Goal: Task Accomplishment & Management: Use online tool/utility

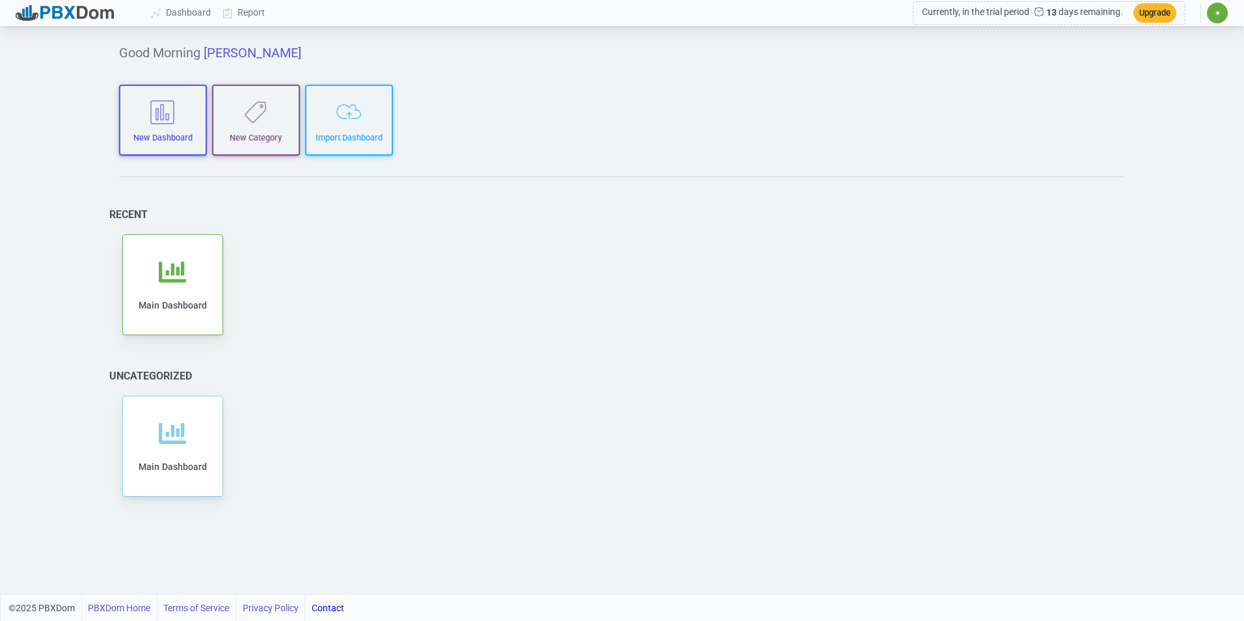
click at [1212, 10] on span "✷" at bounding box center [1217, 13] width 21 height 21
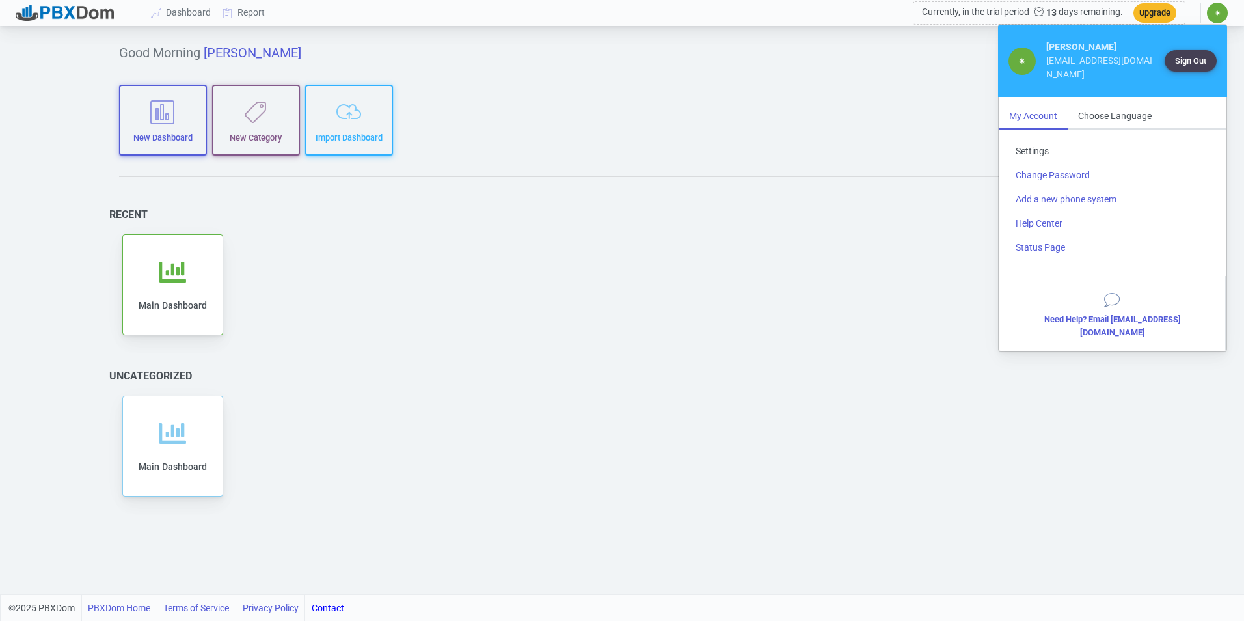
click at [1045, 139] on link "Settings" at bounding box center [1112, 151] width 215 height 24
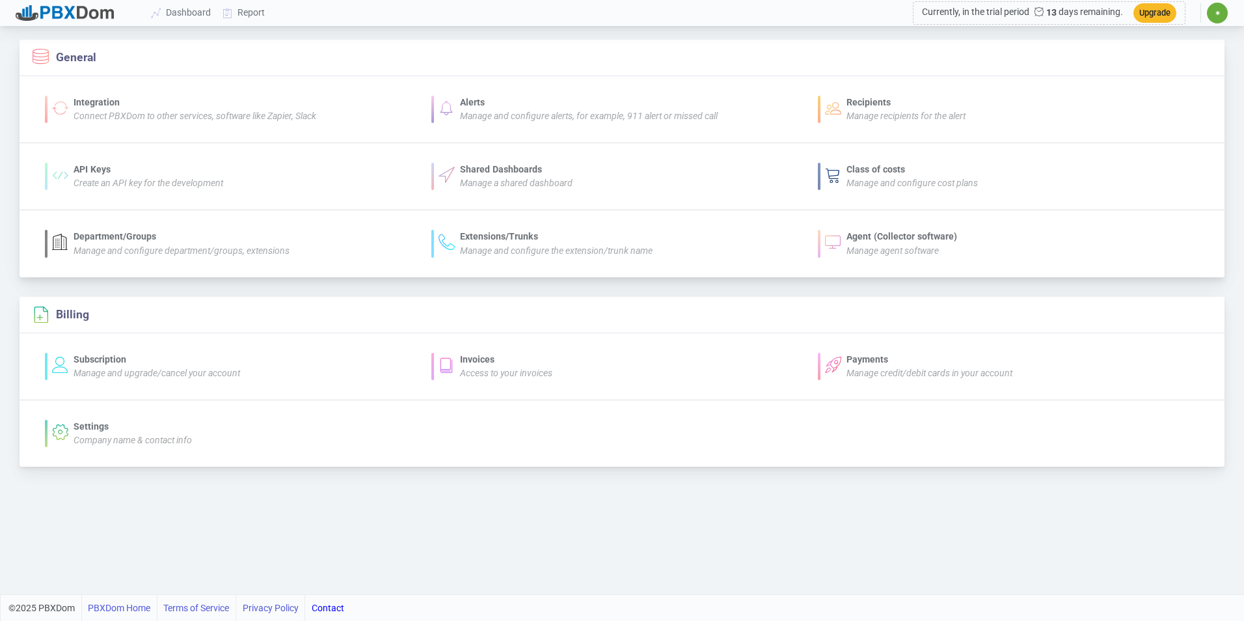
click at [265, 119] on icon "Connect PBXDom to other services, software like Zapier, Slack" at bounding box center [195, 116] width 243 height 10
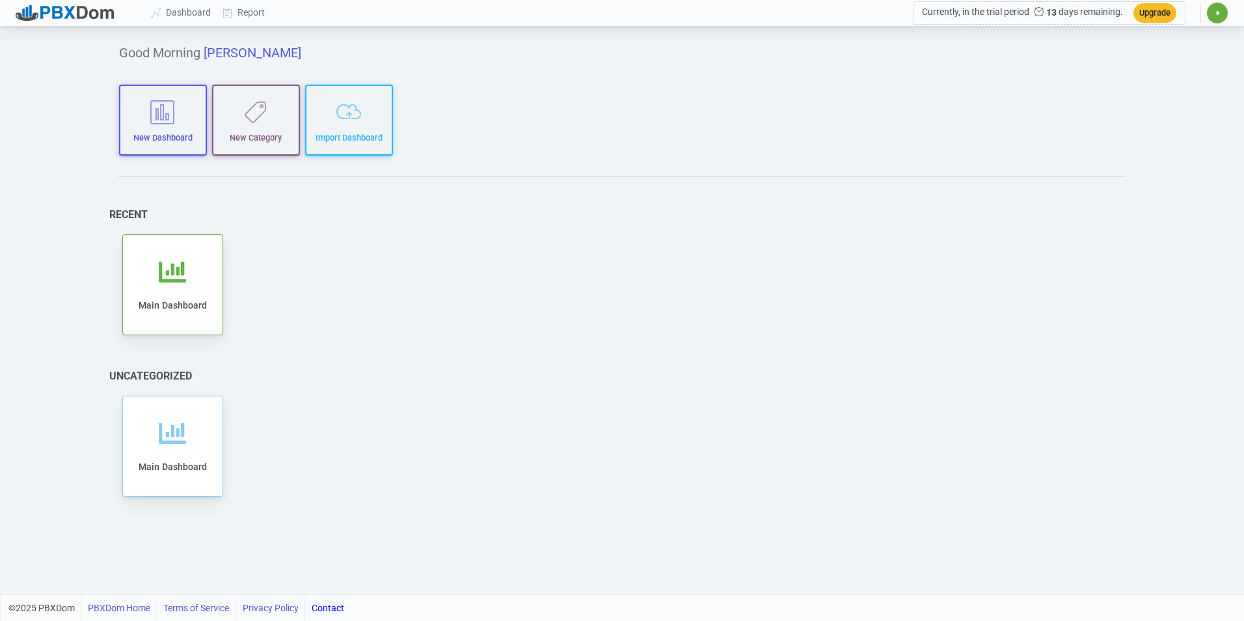
click at [1217, 18] on span "✷" at bounding box center [1217, 13] width 21 height 21
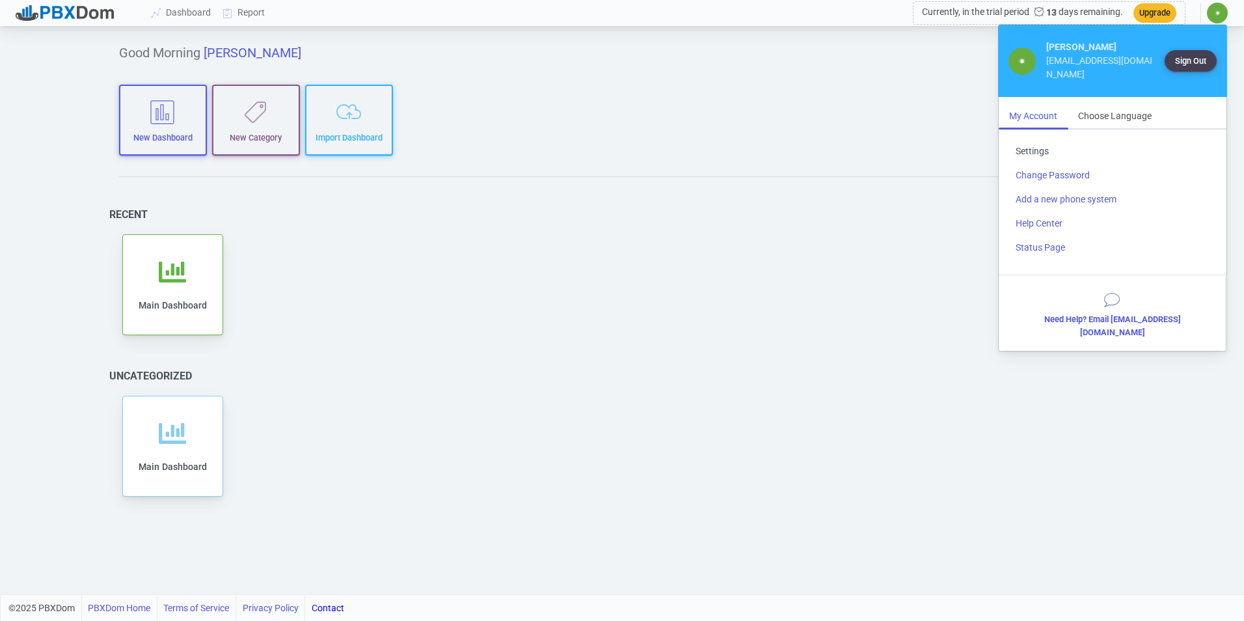
click at [1040, 139] on link "Settings" at bounding box center [1112, 151] width 215 height 24
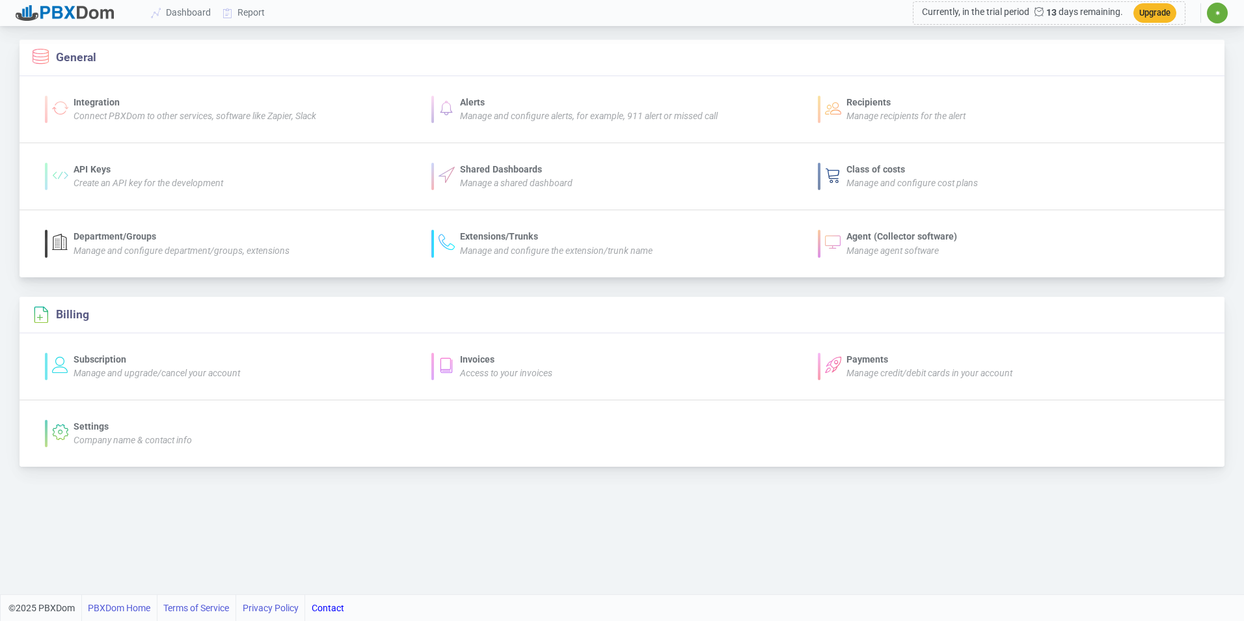
click at [871, 238] on div "Agent (Collector software)" at bounding box center [902, 237] width 111 height 14
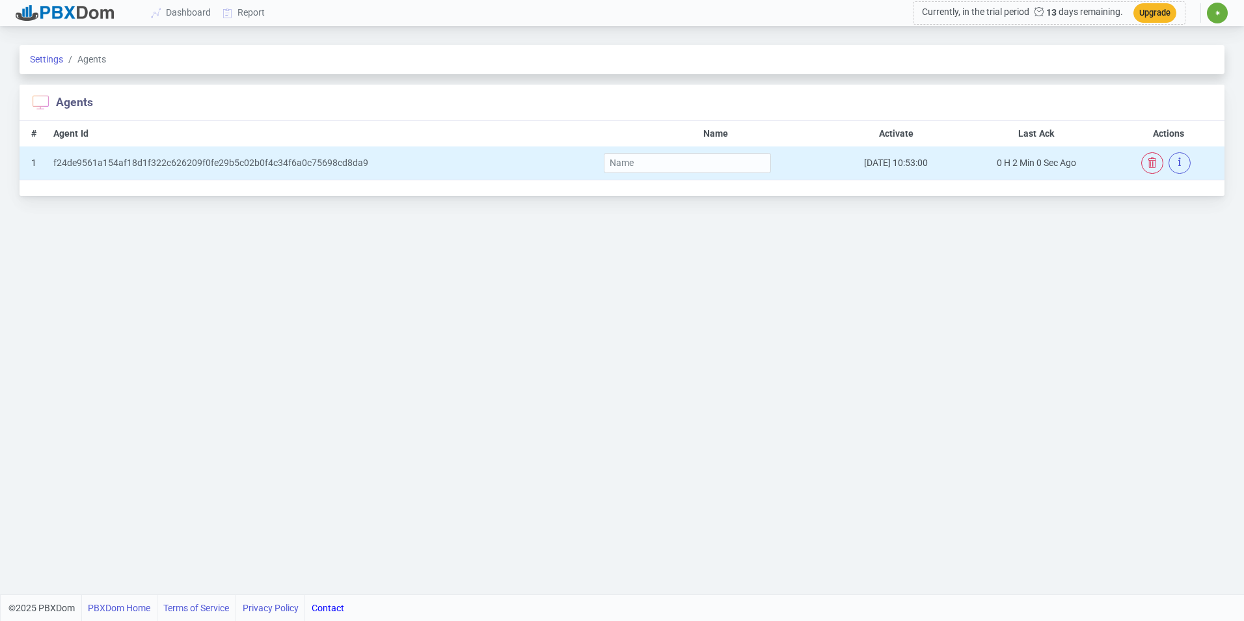
click at [323, 163] on div "f24de9561a154af18d1f322c626209f0fe29b5c02b0f4c34f6a0c75698cd8da9" at bounding box center [322, 163] width 539 height 14
click at [1179, 165] on icon "button" at bounding box center [1179, 162] width 3 height 16
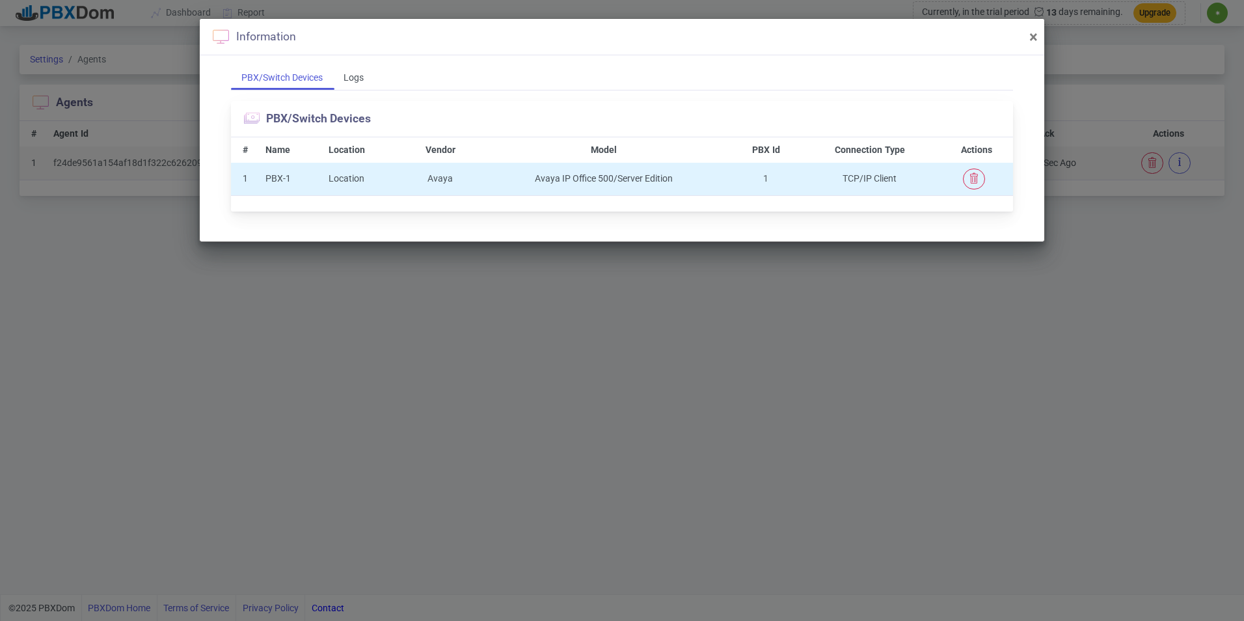
click at [571, 180] on td "Avaya IP Office 500/Server Edition" at bounding box center [604, 179] width 256 height 33
click at [971, 178] on icon "button" at bounding box center [974, 178] width 10 height 10
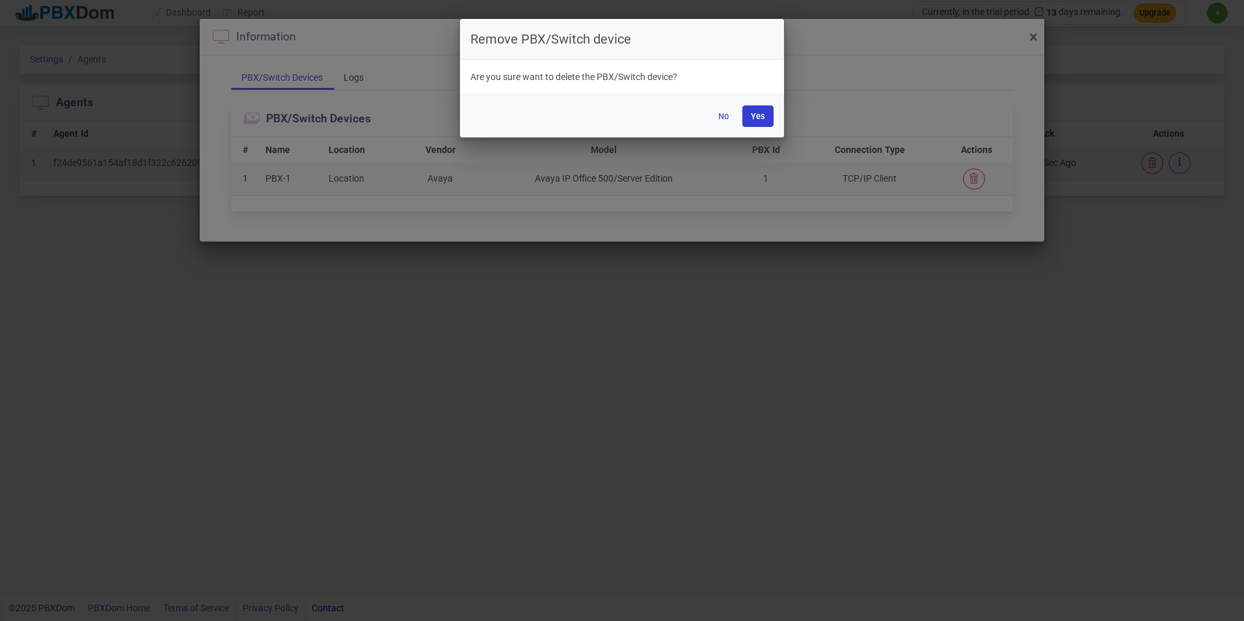
click at [752, 116] on button "Yes" at bounding box center [757, 115] width 31 height 21
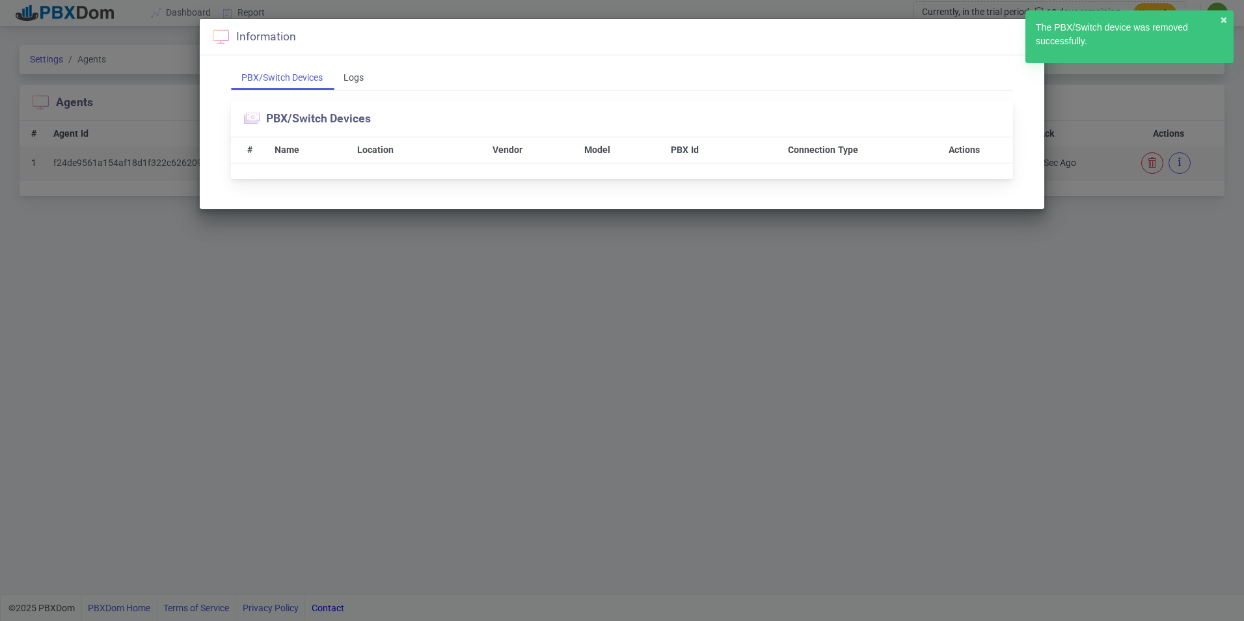
click at [829, 278] on div "Information × PBX/Switch Devices Logs PBX/Switch Devices # Name Location Vendor…" at bounding box center [622, 310] width 1244 height 621
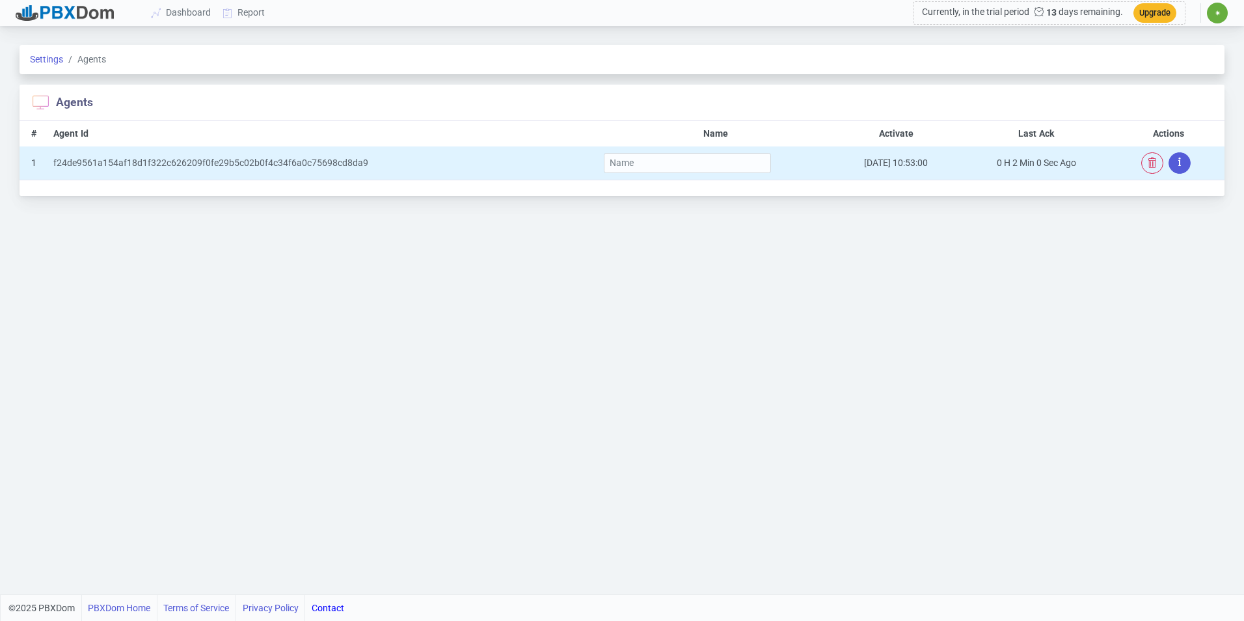
click at [1177, 163] on button "button" at bounding box center [1180, 162] width 22 height 21
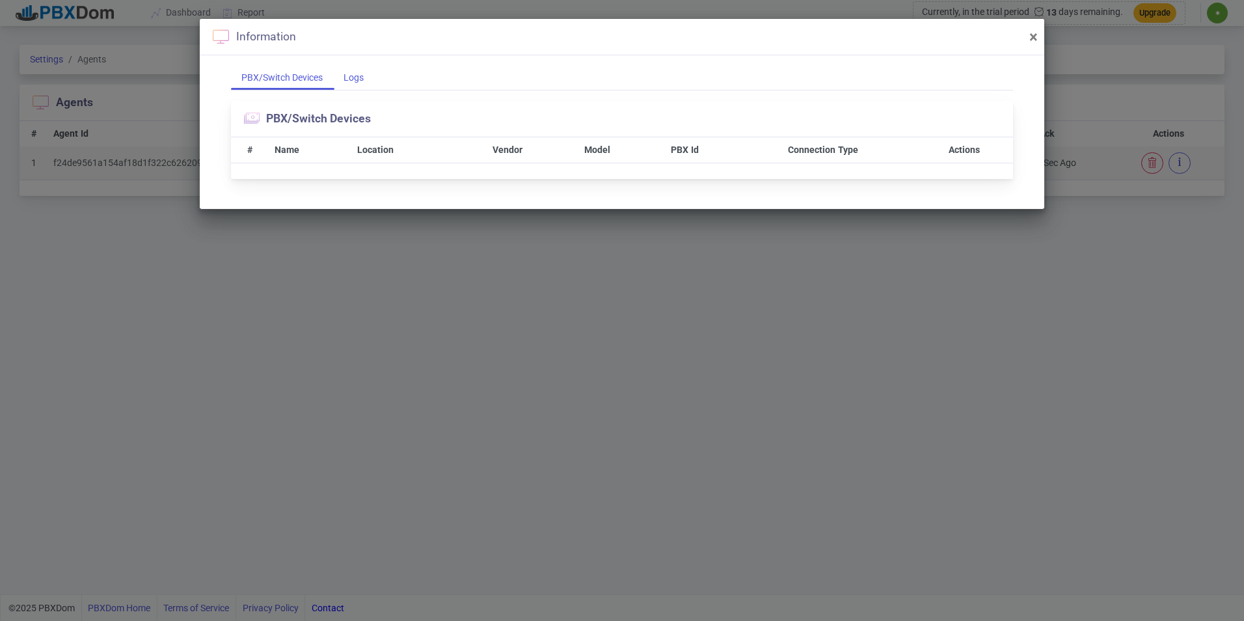
click at [370, 77] on div "Logs" at bounding box center [353, 78] width 41 height 24
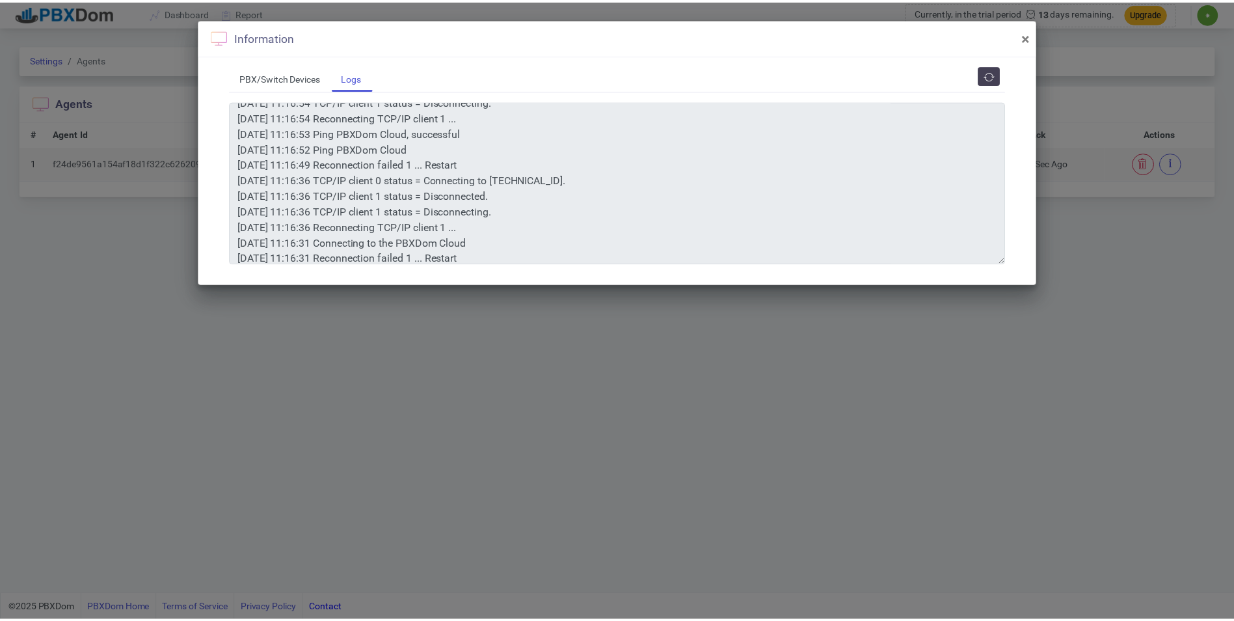
scroll to position [59, 0]
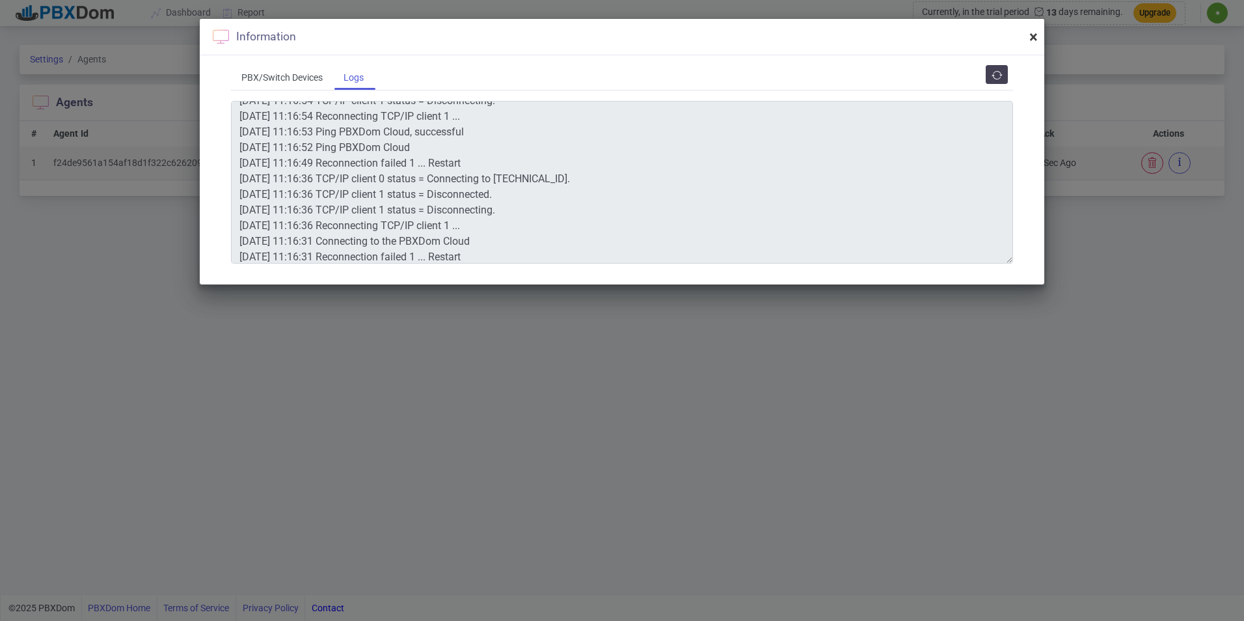
click at [1033, 38] on span "×" at bounding box center [1033, 37] width 8 height 18
type textarea "[DATE] 11:17:06 Reconnection failed 1 ... Restart [DATE] 11:16:54 TCP/IP client…"
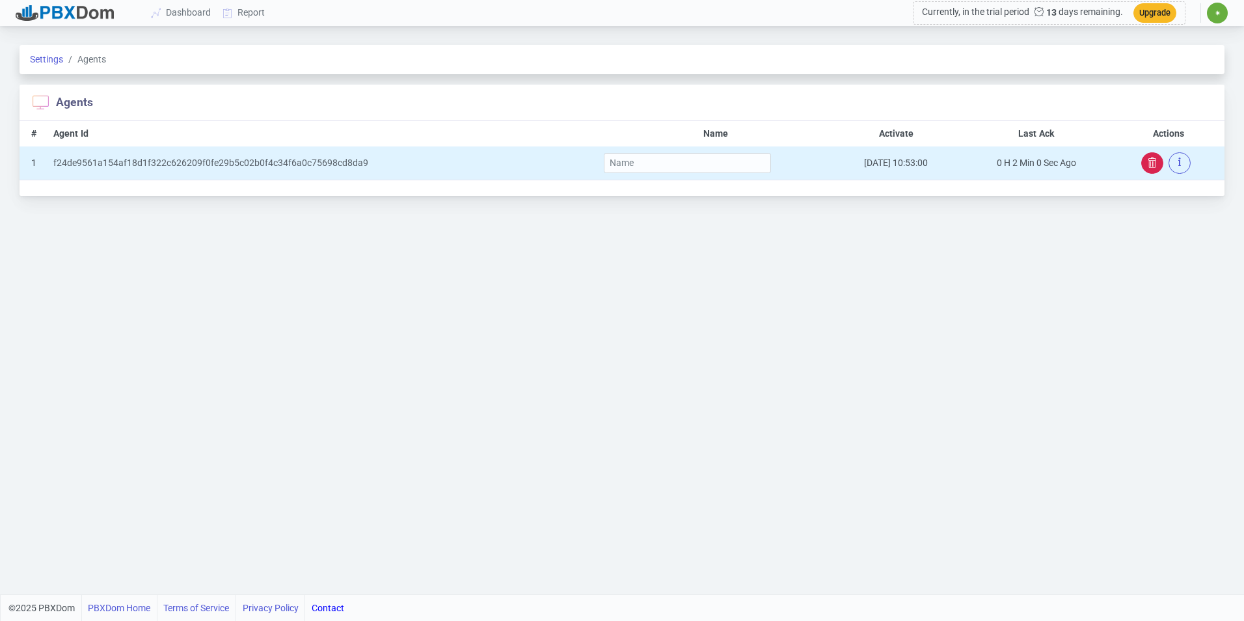
click at [1158, 156] on button "button" at bounding box center [1152, 162] width 22 height 21
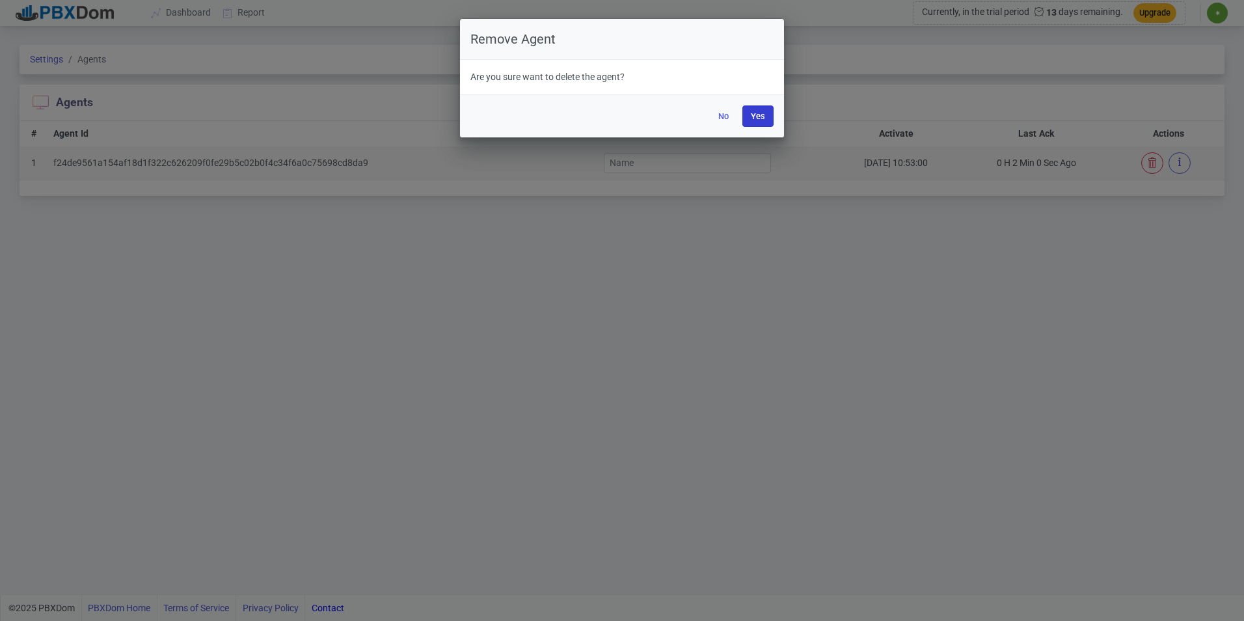
click at [755, 115] on button "Yes" at bounding box center [757, 115] width 31 height 21
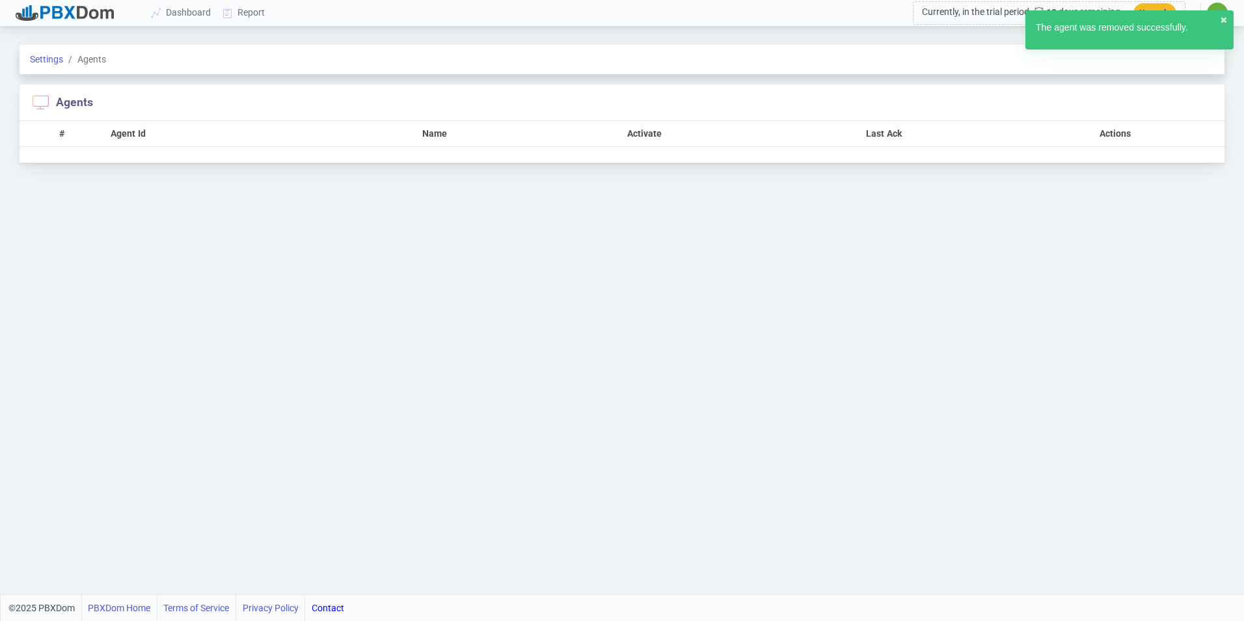
click at [1219, 7] on span "✷" at bounding box center [1217, 13] width 21 height 21
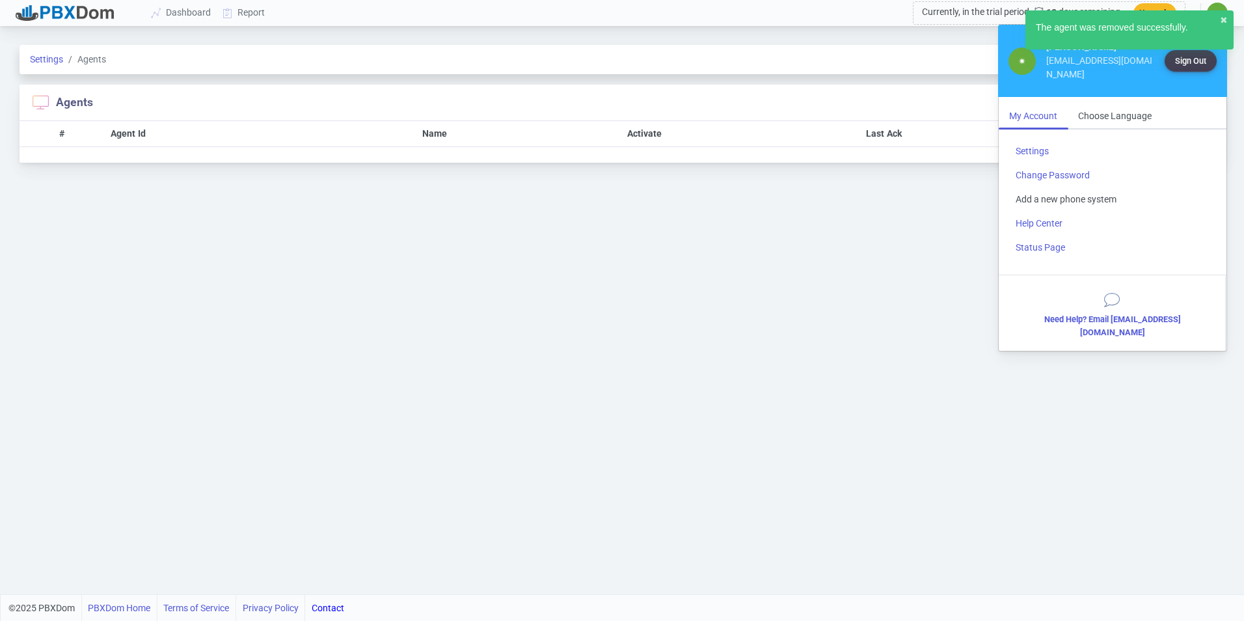
click at [1048, 187] on link "Add a new phone system" at bounding box center [1112, 199] width 215 height 24
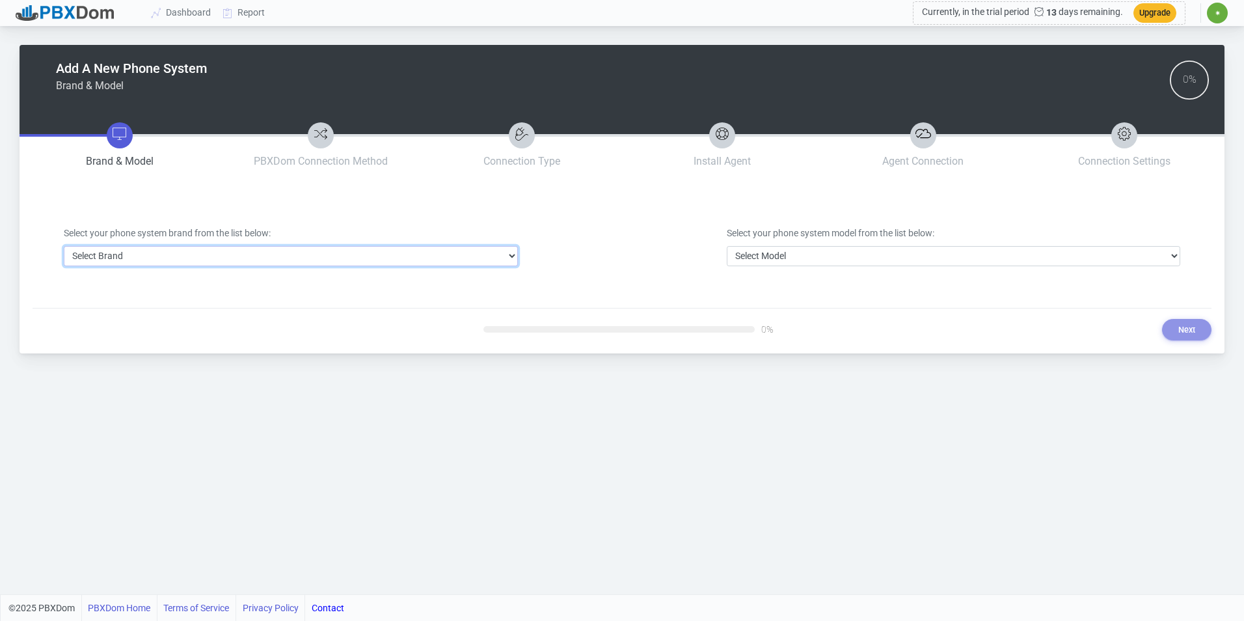
click at [480, 254] on select "Select Brand 3CX Avaya Cisco FreePBX/Asterisk Mitel Panasonic Yeastar" at bounding box center [291, 256] width 454 height 20
select select "3"
click at [64, 246] on select "Select Brand 3CX Avaya Cisco FreePBX/Asterisk Mitel Panasonic Yeastar" at bounding box center [291, 256] width 454 height 20
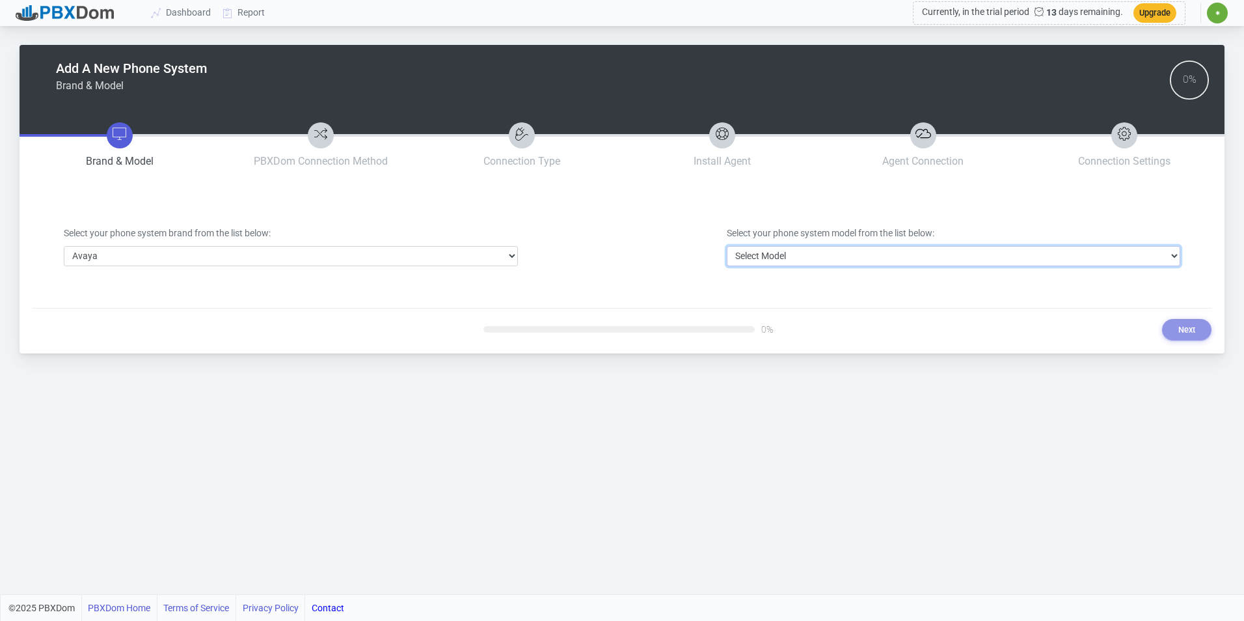
click at [745, 257] on select "Select Model Avaya Aura Communication Manager Avaya IP Office 500/Server Edition" at bounding box center [954, 256] width 454 height 20
select select "40"
click at [727, 246] on select "Select Model Avaya Aura Communication Manager Avaya IP Office 500/Server Edition" at bounding box center [954, 256] width 454 height 20
click at [1185, 329] on button "Next" at bounding box center [1186, 329] width 49 height 21
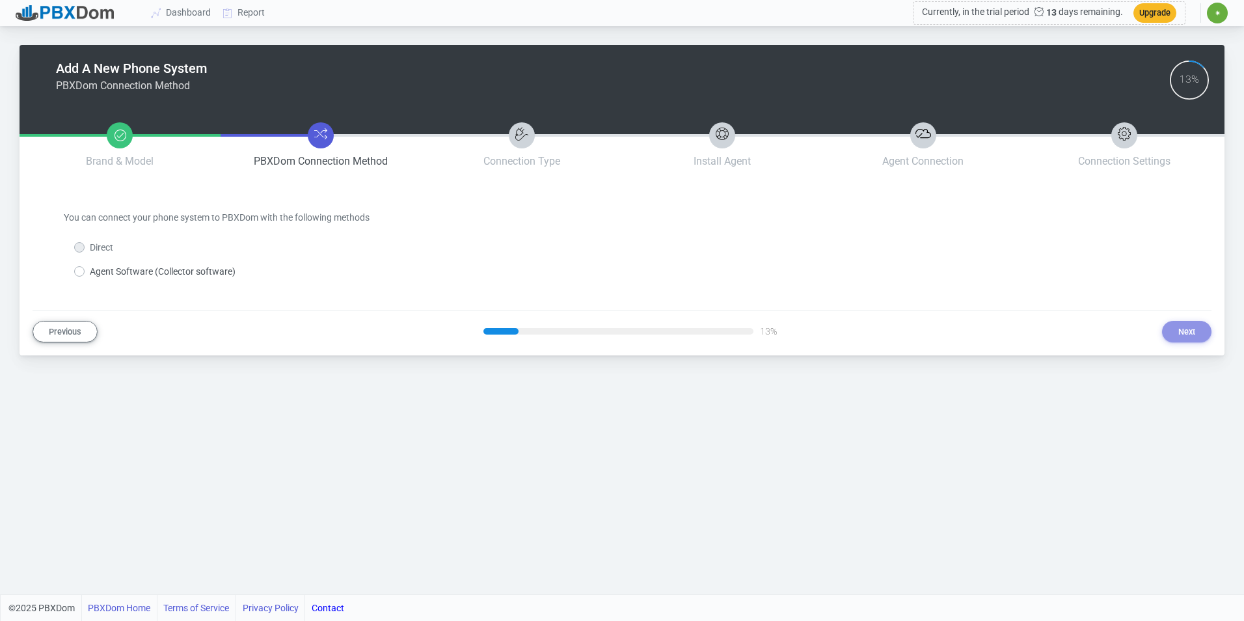
click at [211, 273] on label "Agent Software (Collector software)" at bounding box center [163, 272] width 146 height 14
click at [98, 273] on input "Agent Software (Collector software)" at bounding box center [94, 269] width 8 height 8
radio input "true"
click at [1180, 326] on button "Next" at bounding box center [1186, 331] width 49 height 21
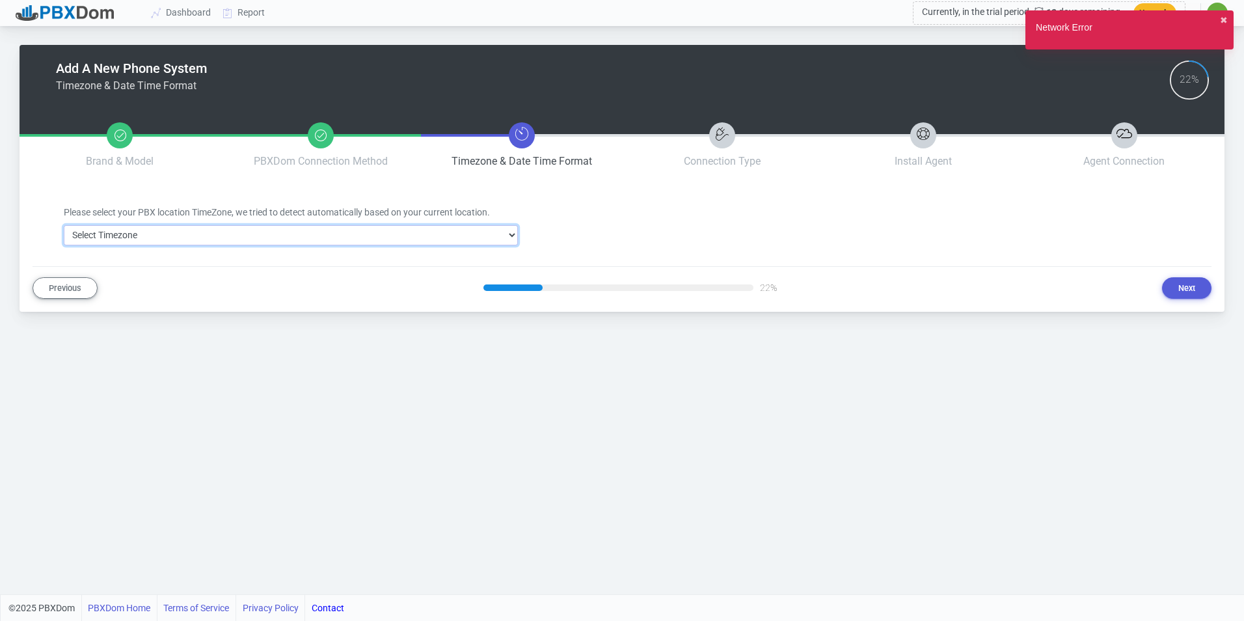
click at [493, 244] on select "Select Timezone [GEOGRAPHIC_DATA]/[GEOGRAPHIC_DATA] [GEOGRAPHIC_DATA]/[GEOGRAPH…" at bounding box center [291, 235] width 454 height 20
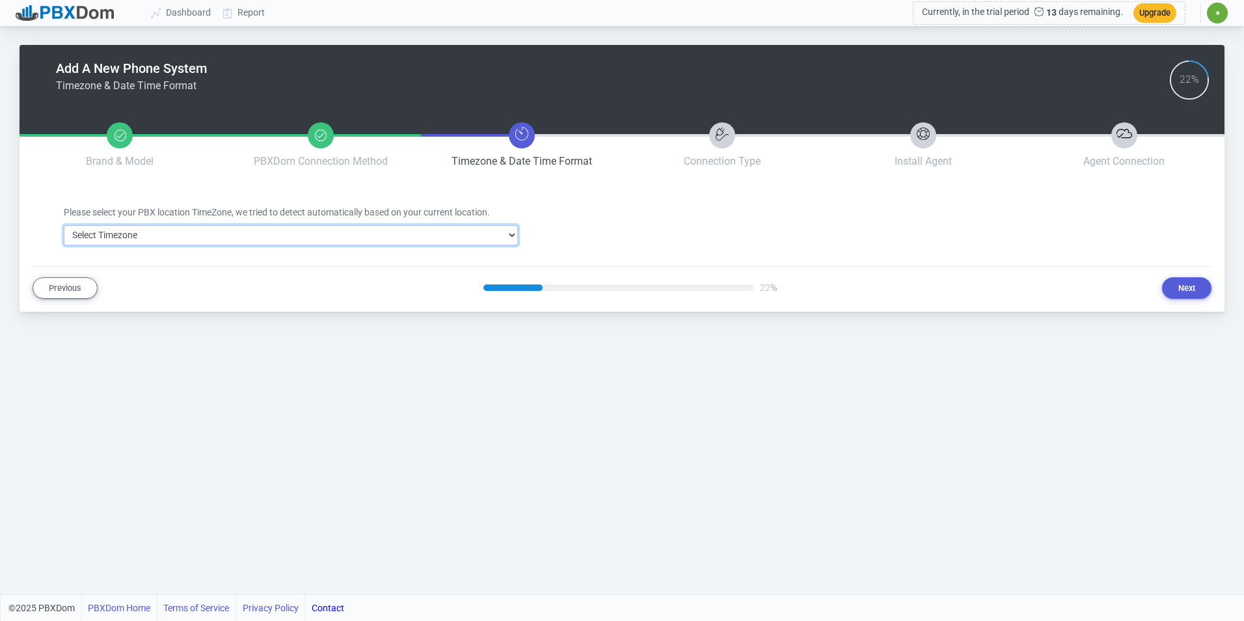
select select "233"
click at [64, 225] on select "Select Timezone [GEOGRAPHIC_DATA]/[GEOGRAPHIC_DATA] [GEOGRAPHIC_DATA]/[GEOGRAPH…" at bounding box center [291, 235] width 454 height 20
click at [1180, 293] on button "Next" at bounding box center [1186, 287] width 49 height 21
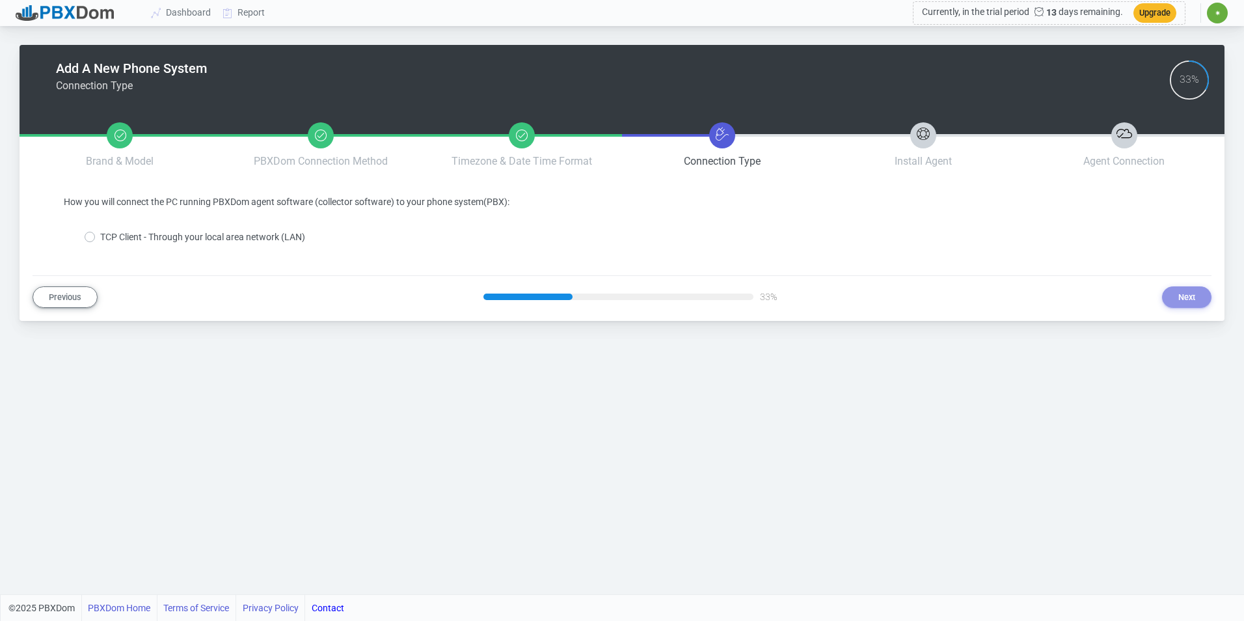
click at [295, 233] on label "TCP Client - Through your local area network (LAN)" at bounding box center [202, 237] width 205 height 14
click at [109, 233] on input "TCP Client - Through your local area network (LAN)" at bounding box center [104, 234] width 8 height 8
radio input "true"
click at [1187, 300] on button "Next" at bounding box center [1186, 296] width 49 height 21
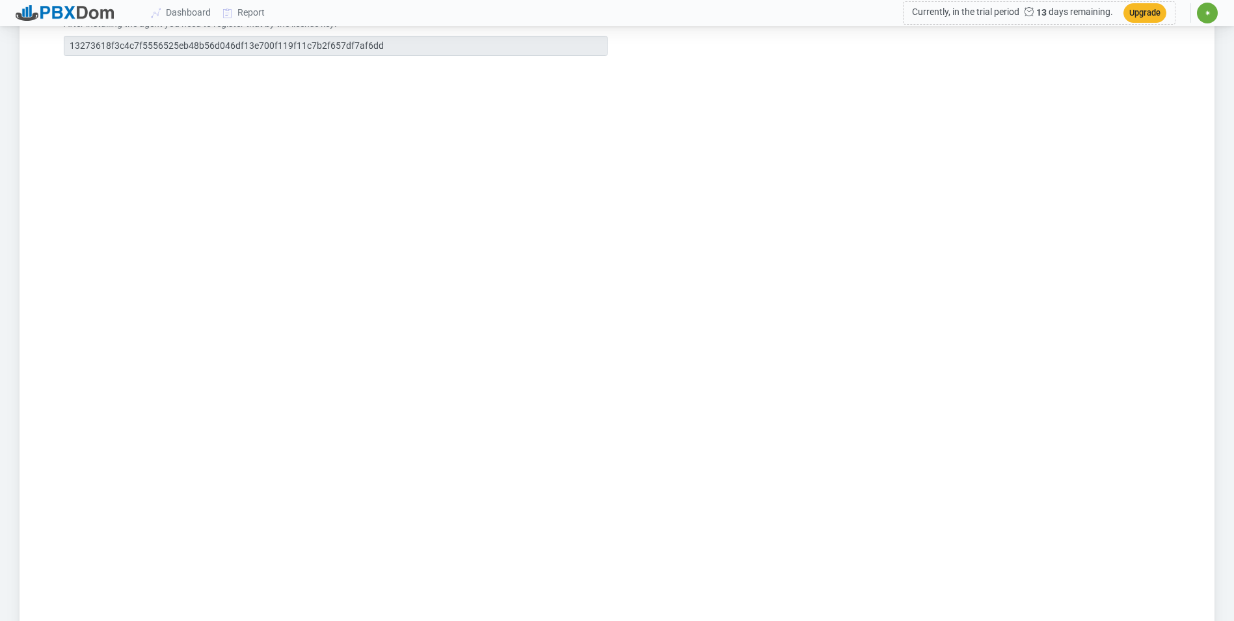
scroll to position [1152, 0]
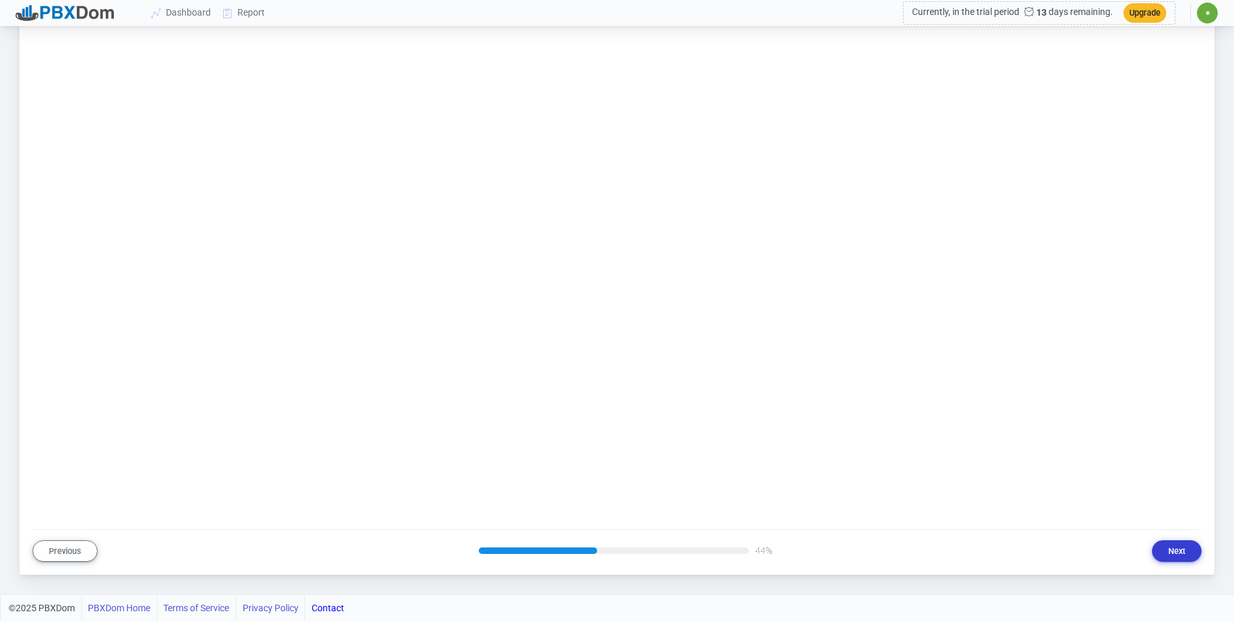
click at [1174, 555] on button "Next" at bounding box center [1176, 550] width 49 height 21
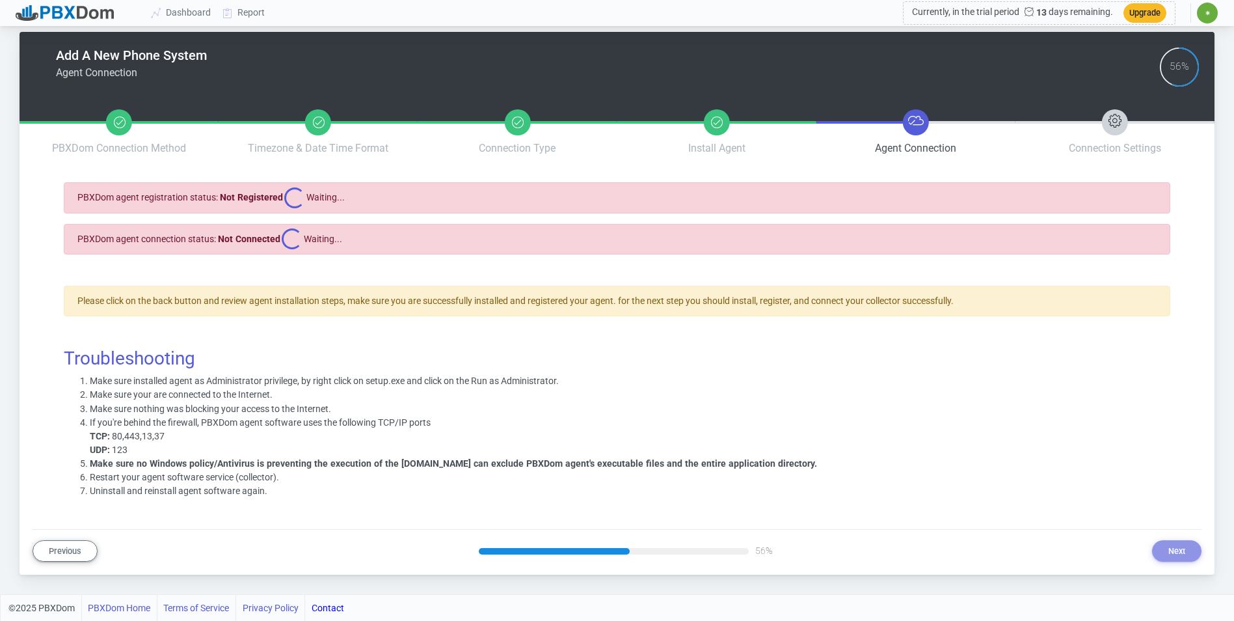
click at [695, 362] on h3 "Troubleshooting" at bounding box center [617, 358] width 1107 height 22
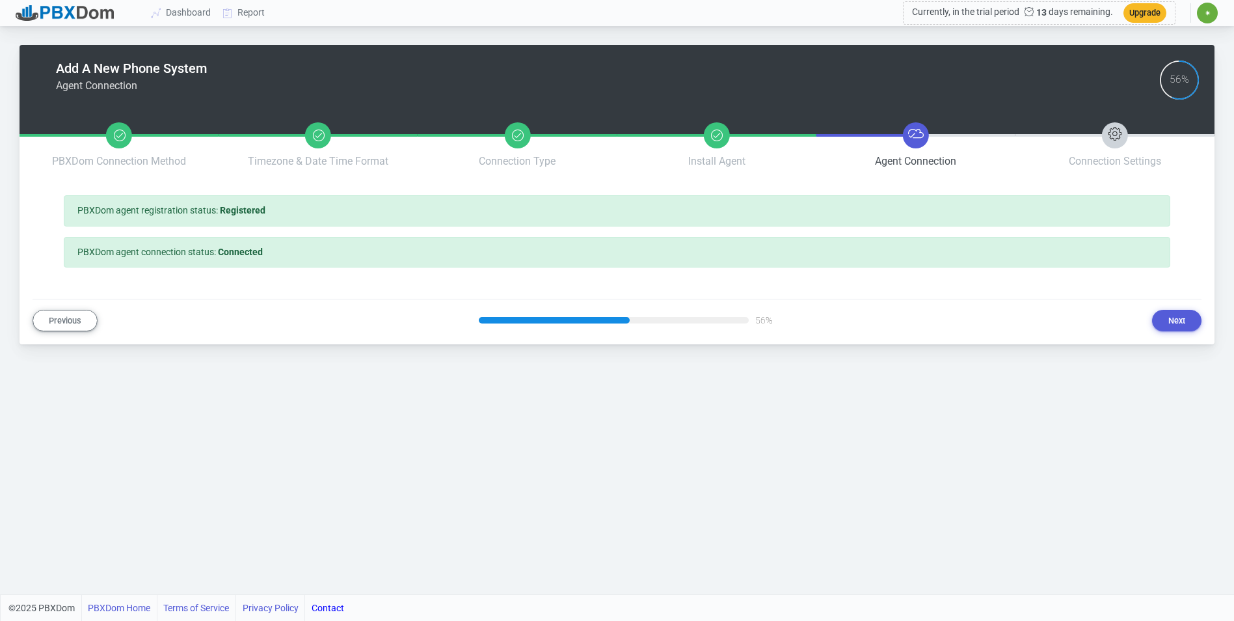
scroll to position [0, 0]
click at [1188, 320] on button "Next" at bounding box center [1186, 320] width 49 height 21
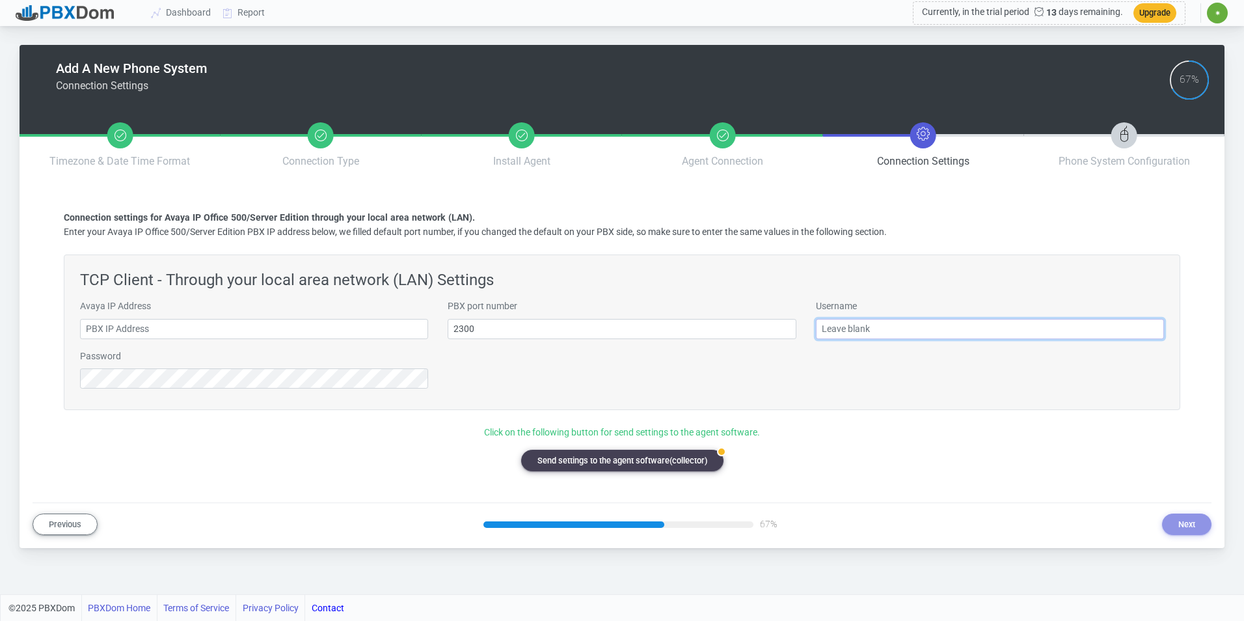
type input "[EMAIL_ADDRESS][DOMAIN_NAME]"
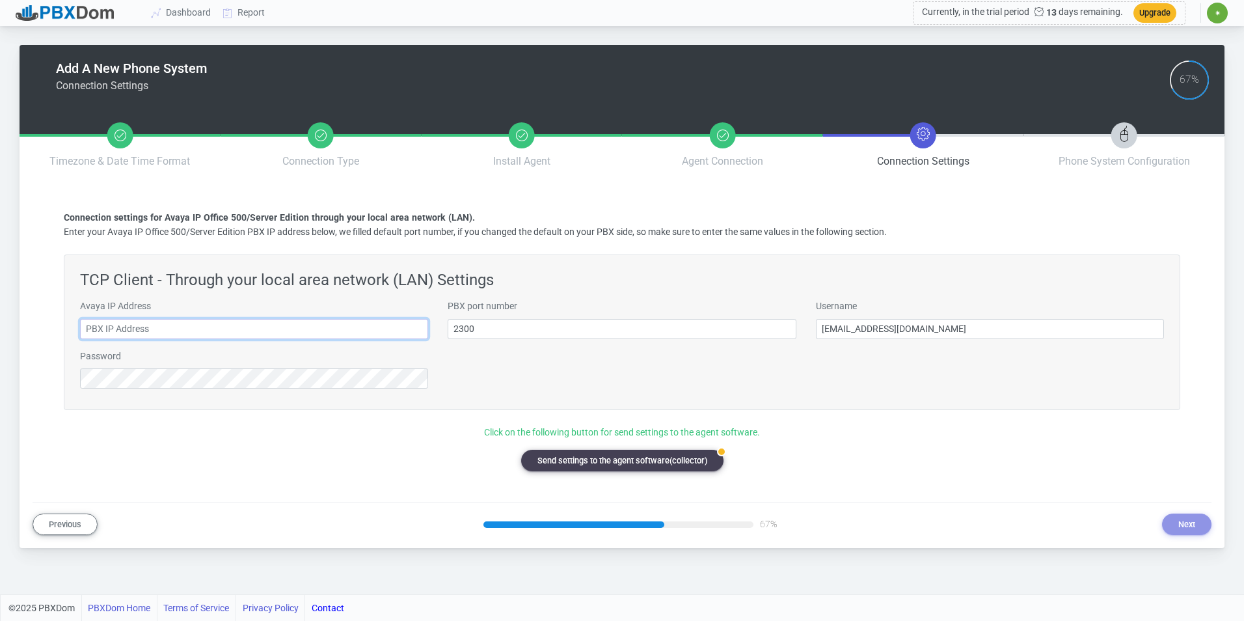
click at [362, 333] on input "text" at bounding box center [254, 329] width 348 height 20
type input "[TECHNICAL_ID]"
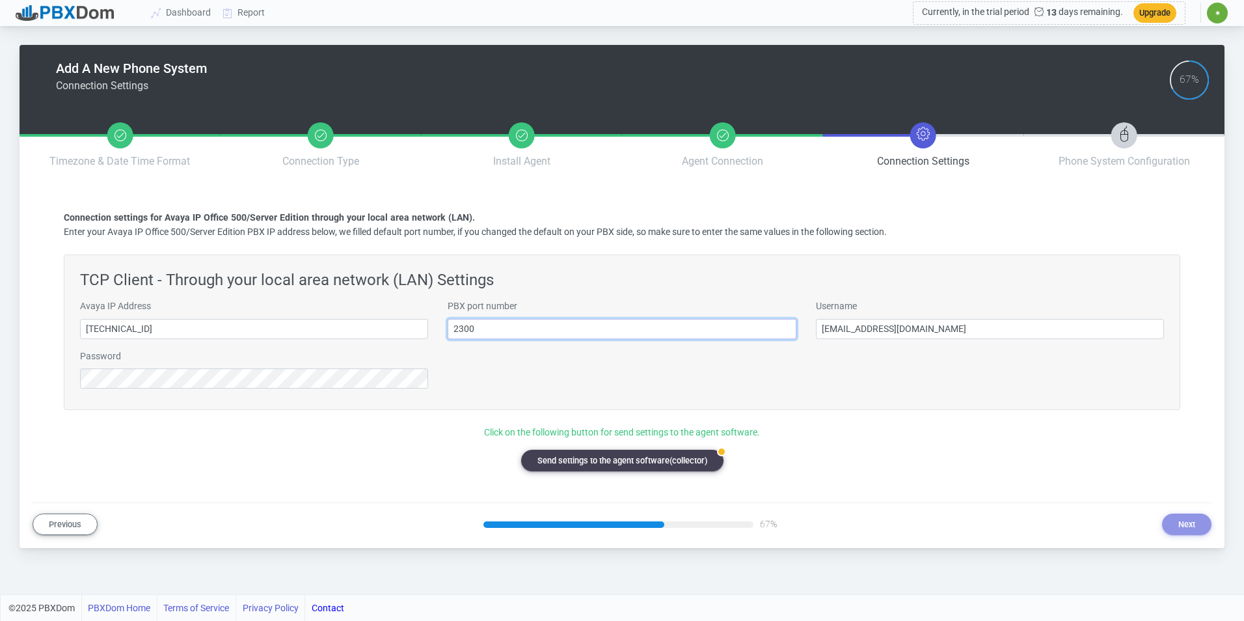
click at [509, 336] on input "2300" at bounding box center [622, 329] width 348 height 20
type input "5102"
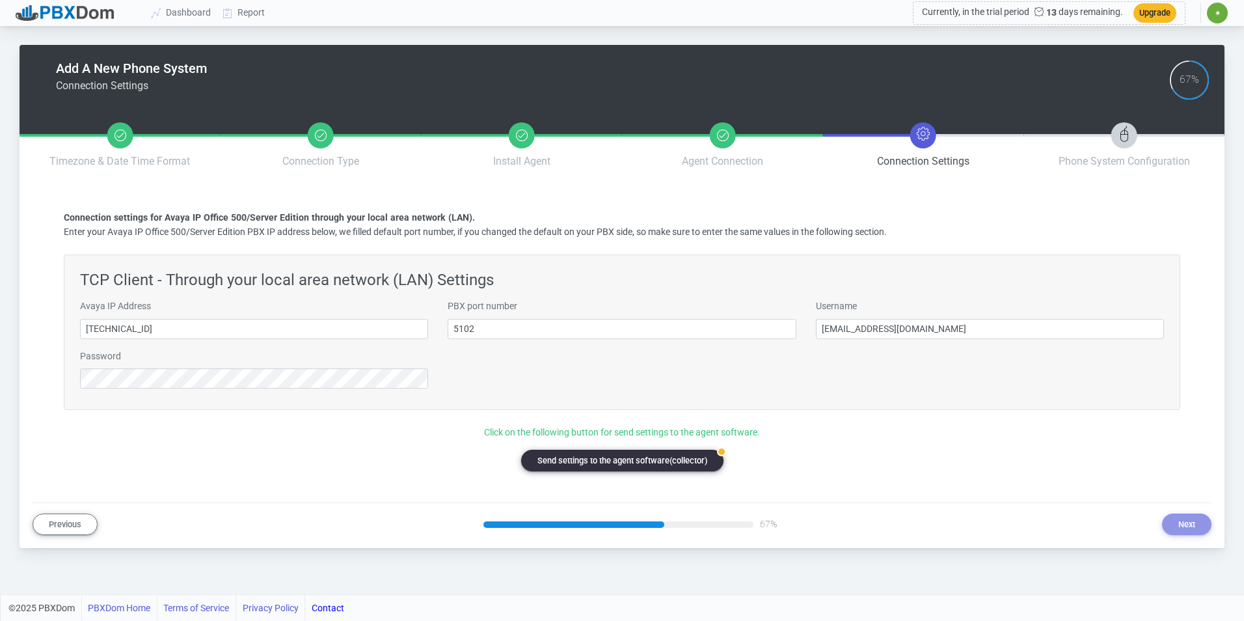
click at [643, 452] on button "badge Send settings to the agent software(collector)" at bounding box center [622, 460] width 202 height 21
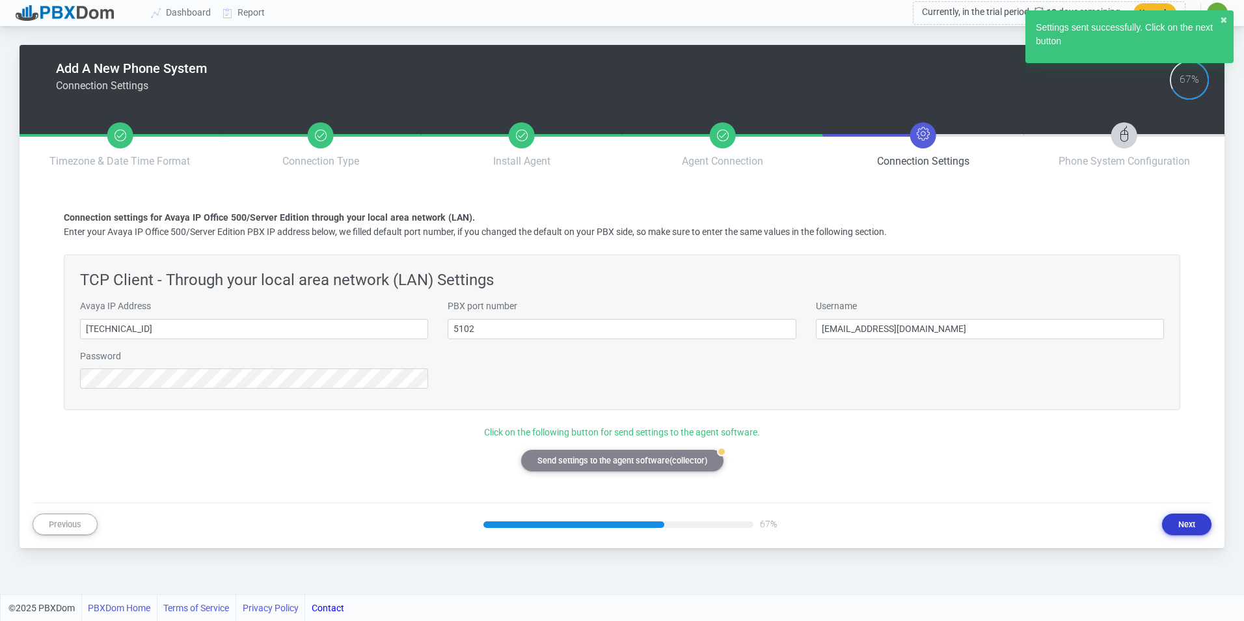
click at [1183, 521] on button "Next" at bounding box center [1186, 523] width 49 height 21
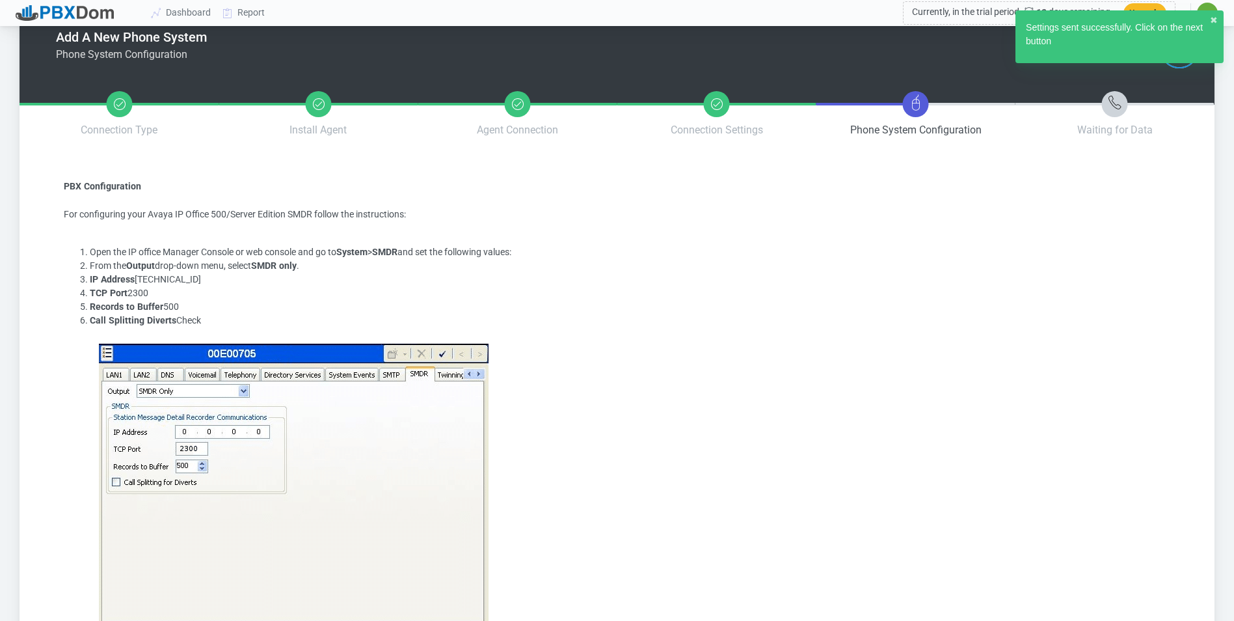
scroll to position [183, 0]
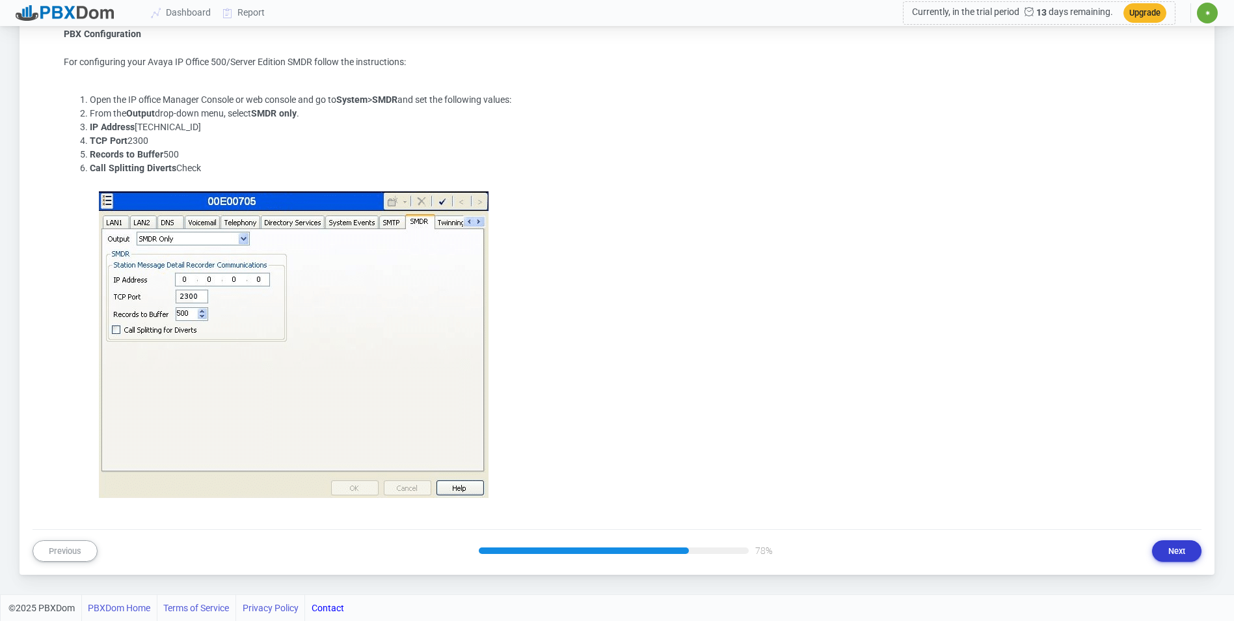
click at [1164, 546] on button "Next" at bounding box center [1176, 550] width 49 height 21
